Goal: Task Accomplishment & Management: Use online tool/utility

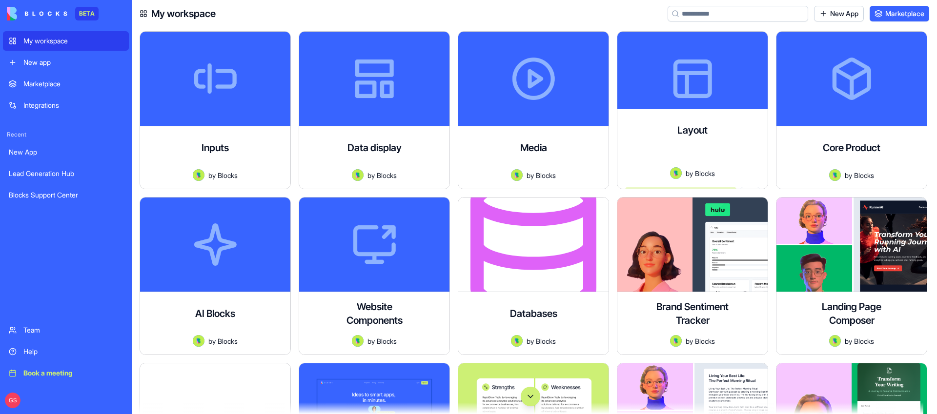
click at [712, 10] on input at bounding box center [738, 14] width 141 height 16
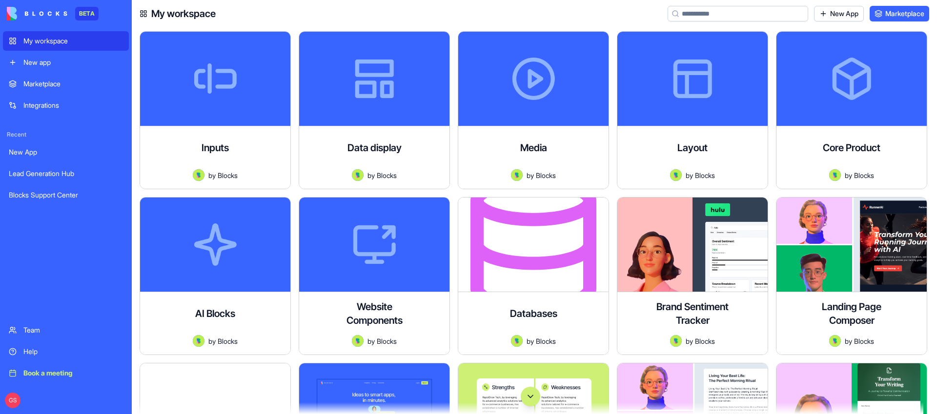
type input "**********"
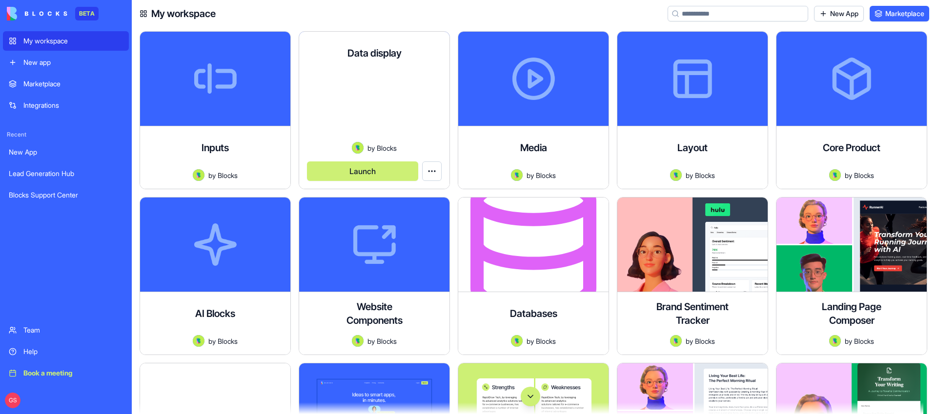
click at [368, 173] on button "Launch" at bounding box center [362, 172] width 111 height 20
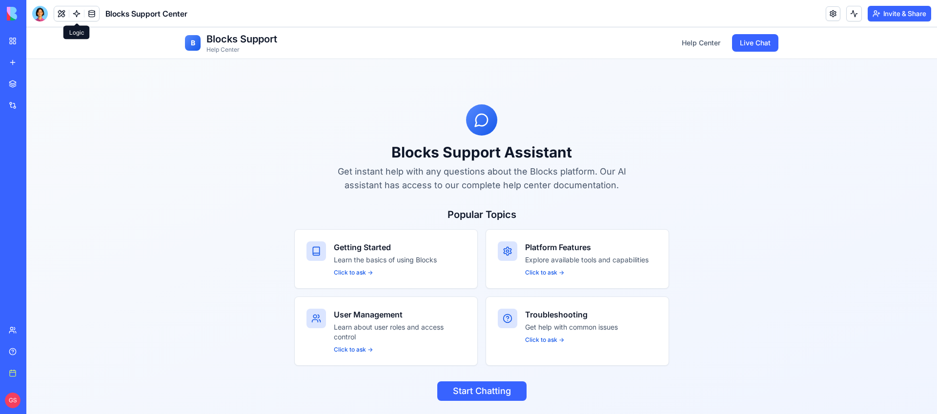
click at [72, 12] on link at bounding box center [76, 13] width 15 height 15
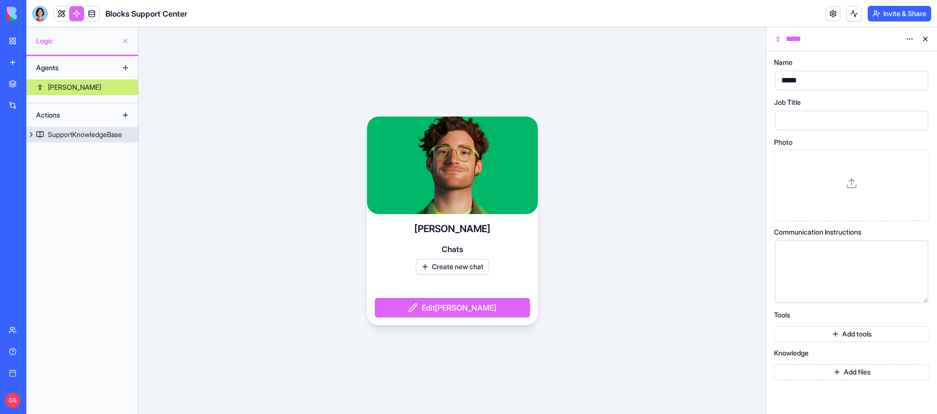
click at [67, 138] on div "SupportKnowledgeBase" at bounding box center [85, 135] width 74 height 10
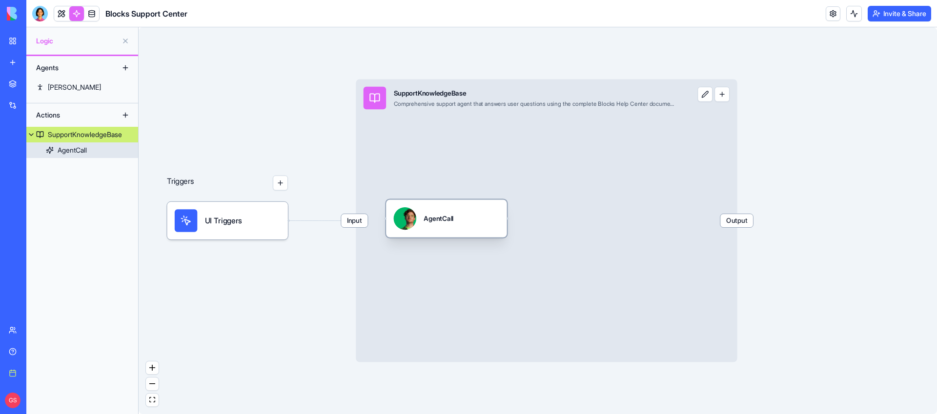
click at [463, 217] on div "AgentCall" at bounding box center [447, 218] width 106 height 22
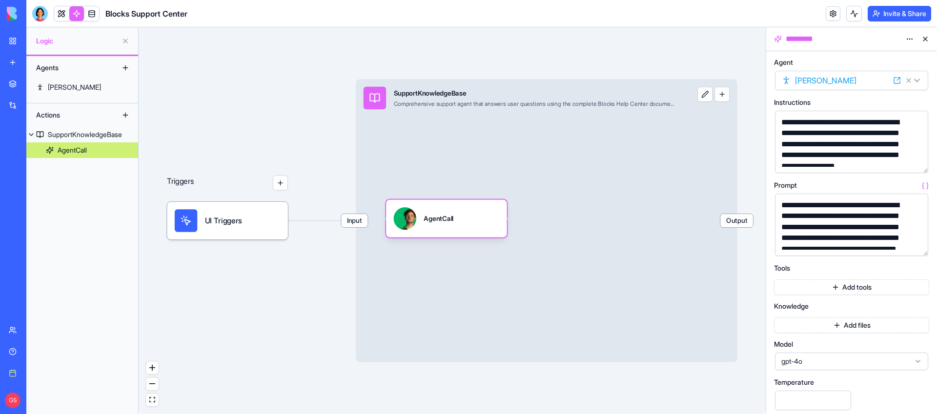
scroll to position [246, 0]
